Goal: Task Accomplishment & Management: Use online tool/utility

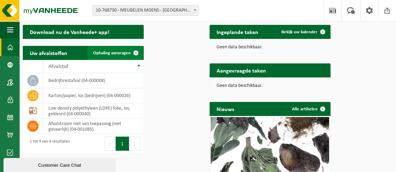
click at [131, 55] on span "Ophaling aanvragen" at bounding box center [112, 53] width 38 height 5
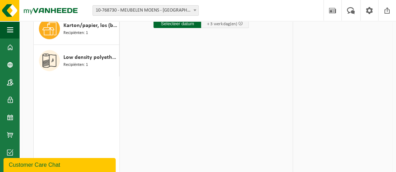
scroll to position [70, 0]
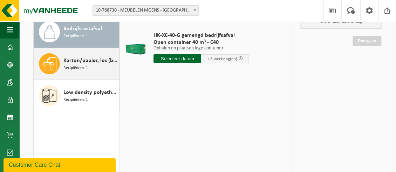
click at [63, 65] on span "Karton/papier, los (bedrijven)" at bounding box center [90, 60] width 54 height 8
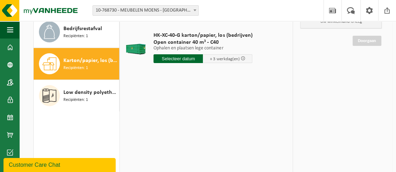
click at [181, 63] on input "text" at bounding box center [178, 58] width 49 height 9
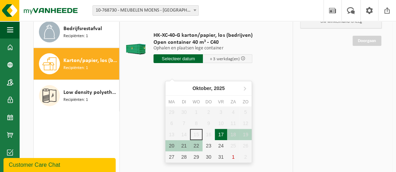
click at [219, 134] on div "17" at bounding box center [221, 134] width 12 height 11
type input "Van 2025-10-17"
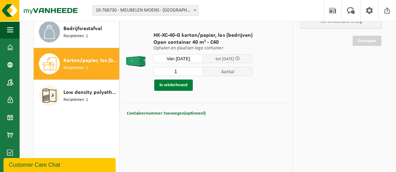
click at [183, 91] on button "In winkelmand" at bounding box center [173, 85] width 39 height 11
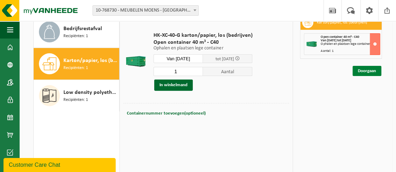
click at [358, 76] on link "Doorgaan" at bounding box center [367, 71] width 29 height 10
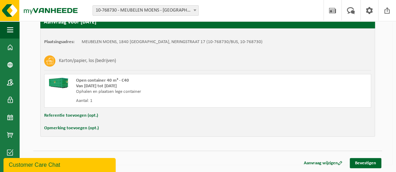
scroll to position [146, 0]
click at [361, 164] on link "Bevestigen" at bounding box center [366, 163] width 32 height 10
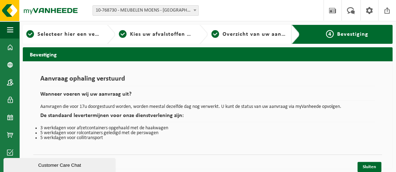
scroll to position [22, 0]
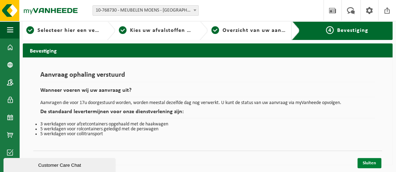
click at [372, 163] on link "Sluiten" at bounding box center [370, 163] width 24 height 10
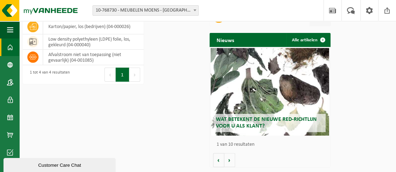
scroll to position [91, 0]
